Goal: Information Seeking & Learning: Learn about a topic

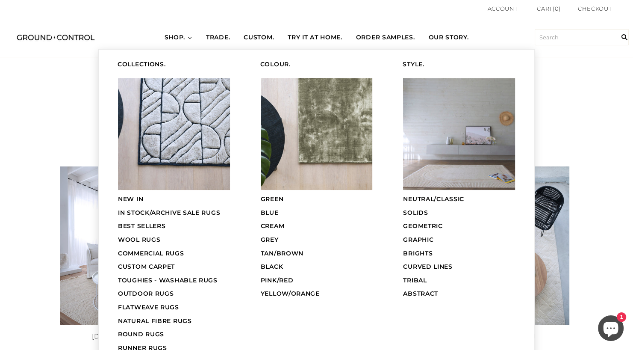
click at [139, 264] on span "CUSTOM CARPET" at bounding box center [146, 267] width 57 height 8
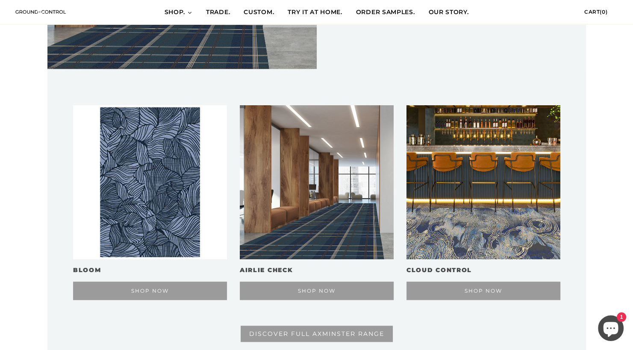
scroll to position [898, 0]
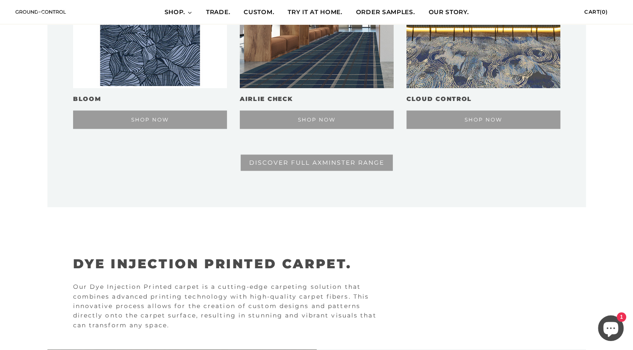
click at [366, 165] on span "DISCOVER FULL AXMINSTER RANGE" at bounding box center [316, 163] width 135 height 8
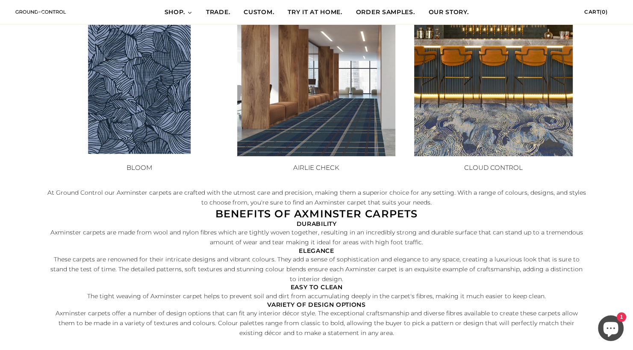
scroll to position [59, 0]
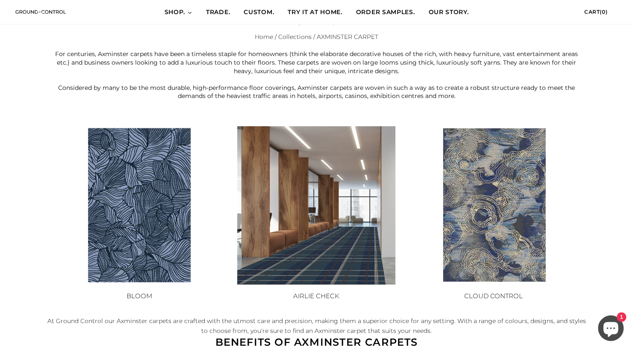
click at [461, 225] on img at bounding box center [493, 205] width 158 height 158
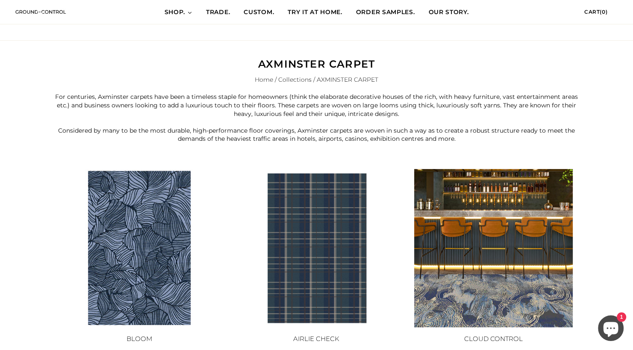
scroll to position [0, 0]
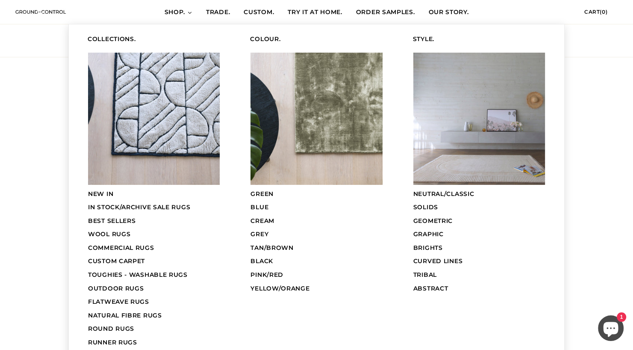
scroll to position [171, 0]
click at [115, 247] on span "COMMERCIAL RUGS" at bounding box center [121, 248] width 66 height 8
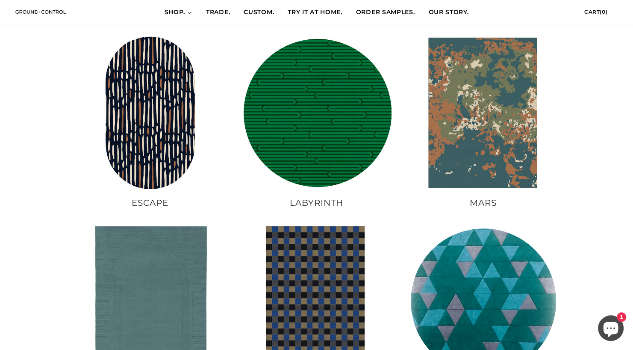
scroll to position [435, 0]
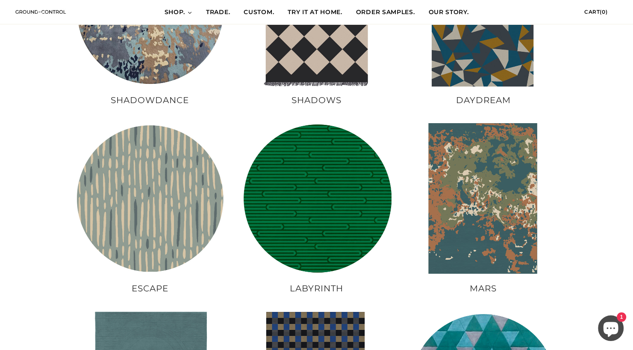
click at [124, 194] on img at bounding box center [150, 198] width 154 height 154
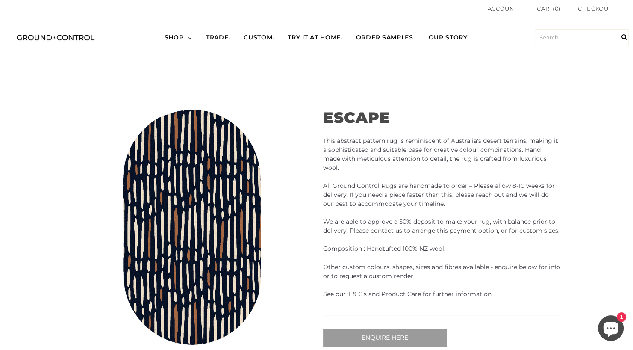
scroll to position [86, 0]
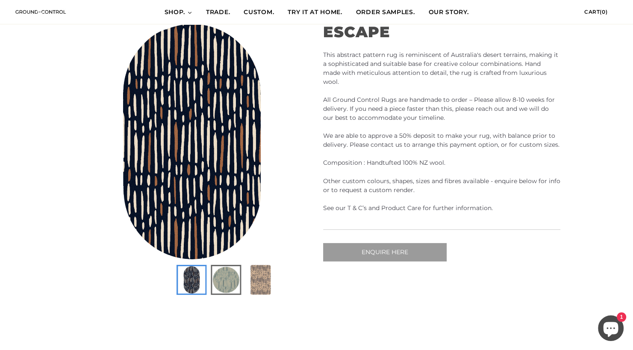
click at [224, 284] on img at bounding box center [225, 279] width 27 height 27
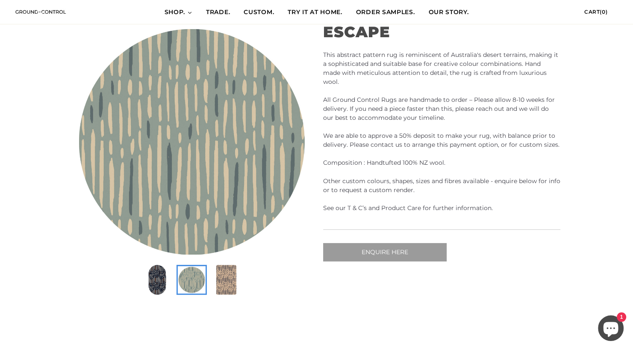
scroll to position [0, 237]
drag, startPoint x: 215, startPoint y: 194, endPoint x: 481, endPoint y: 156, distance: 268.7
click at [481, 156] on p "This abstract pattern rug is reminiscent of Australia's desert terrains, making…" at bounding box center [441, 108] width 237 height 117
